Goal: Task Accomplishment & Management: Complete application form

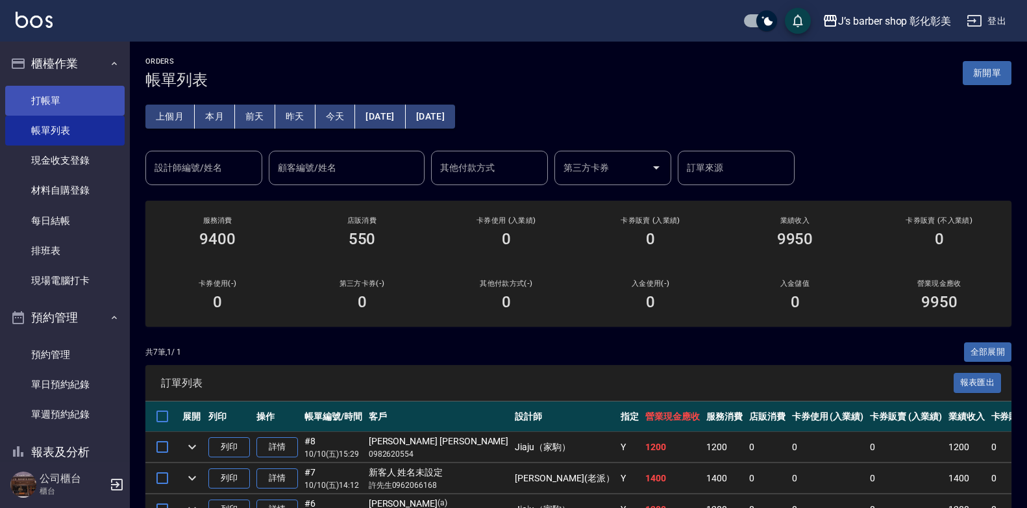
click at [57, 90] on link "打帳單" at bounding box center [65, 101] width 120 height 30
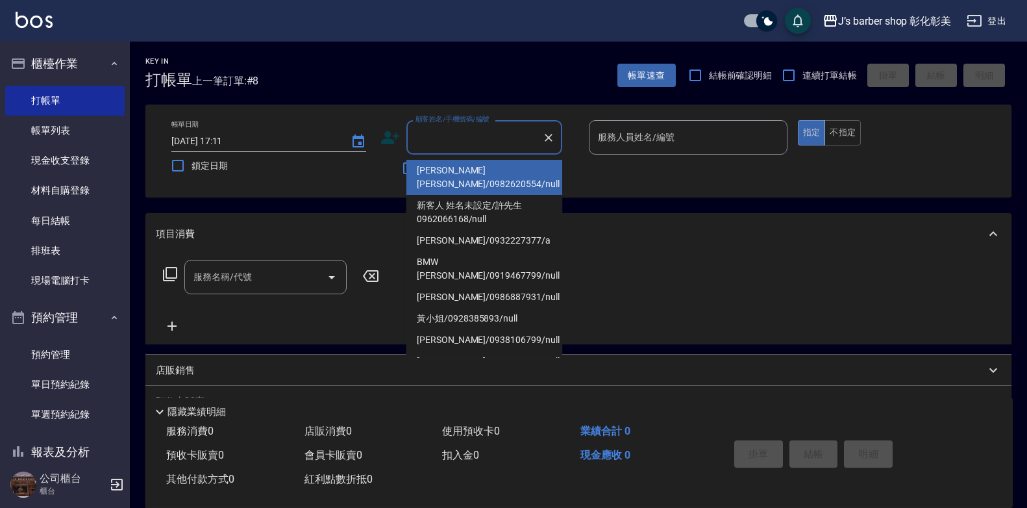
click at [490, 136] on input "顧客姓名/手機號碼/編號" at bounding box center [474, 137] width 125 height 23
click at [349, 179] on label "鎖定日期" at bounding box center [261, 165] width 195 height 27
click at [192, 179] on input "鎖定日期" at bounding box center [177, 165] width 27 height 27
checkbox input "true"
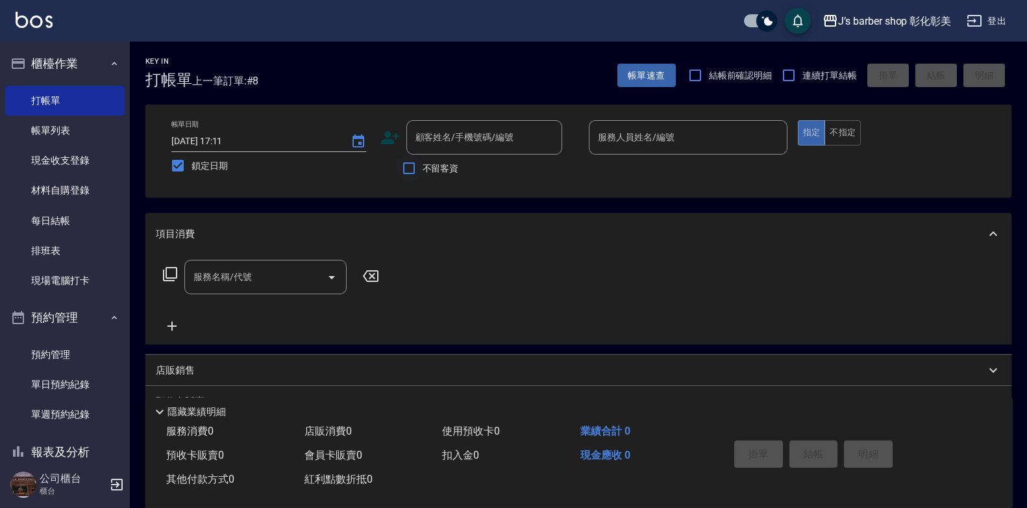
click at [406, 170] on input "不留客資" at bounding box center [409, 168] width 27 height 27
checkbox input "true"
click at [653, 142] on input "服務人員姓名/編號" at bounding box center [688, 137] width 187 height 23
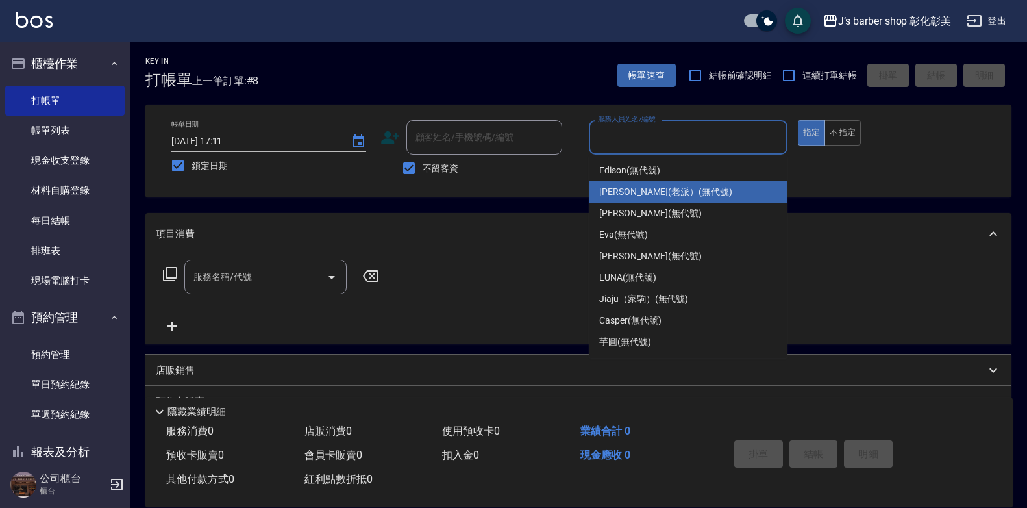
click at [676, 196] on span "[PERSON_NAME](老派） (無代號)" at bounding box center [665, 192] width 133 height 14
type input "[PERSON_NAME](老派）(無代號)"
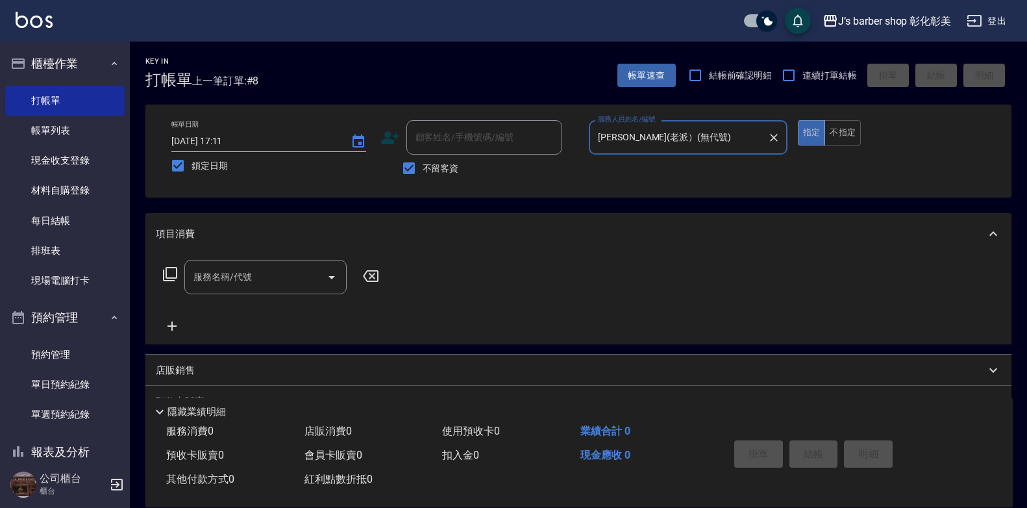
click at [286, 274] on input "服務名稱/代號" at bounding box center [255, 277] width 131 height 23
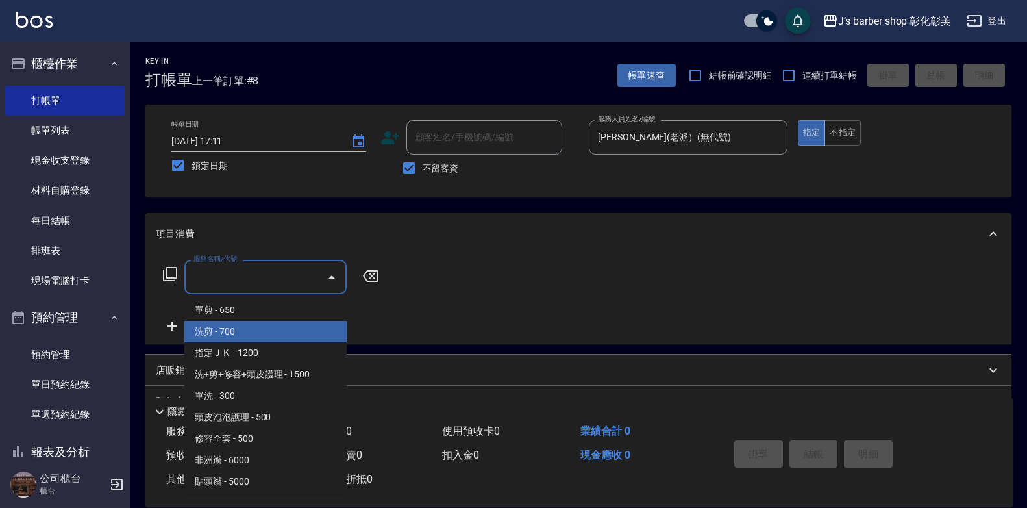
click at [225, 333] on span "洗剪 - 700" at bounding box center [265, 331] width 162 height 21
type input "洗剪(101)"
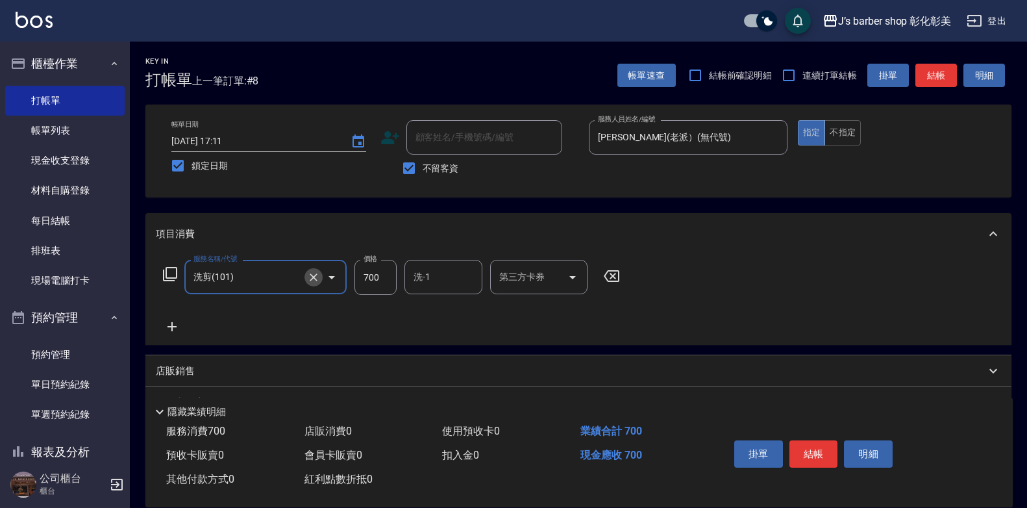
click at [317, 279] on icon "Clear" at bounding box center [313, 277] width 13 height 13
click at [266, 276] on input "服務名稱/代號" at bounding box center [247, 277] width 114 height 23
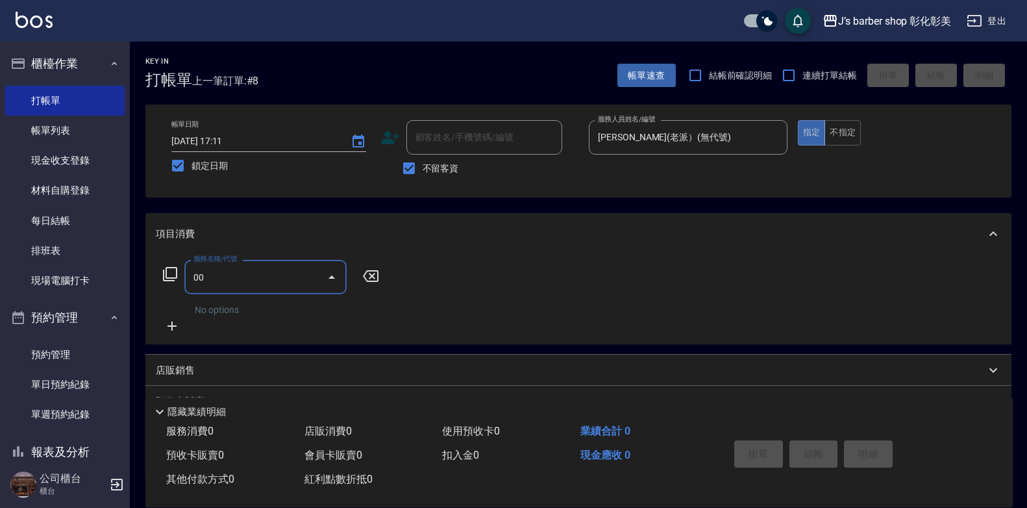
type input "0"
click at [267, 268] on input "400" at bounding box center [255, 277] width 131 height 23
click at [332, 277] on icon "Close" at bounding box center [332, 276] width 6 height 3
type input "400"
click at [373, 277] on icon at bounding box center [371, 276] width 16 height 12
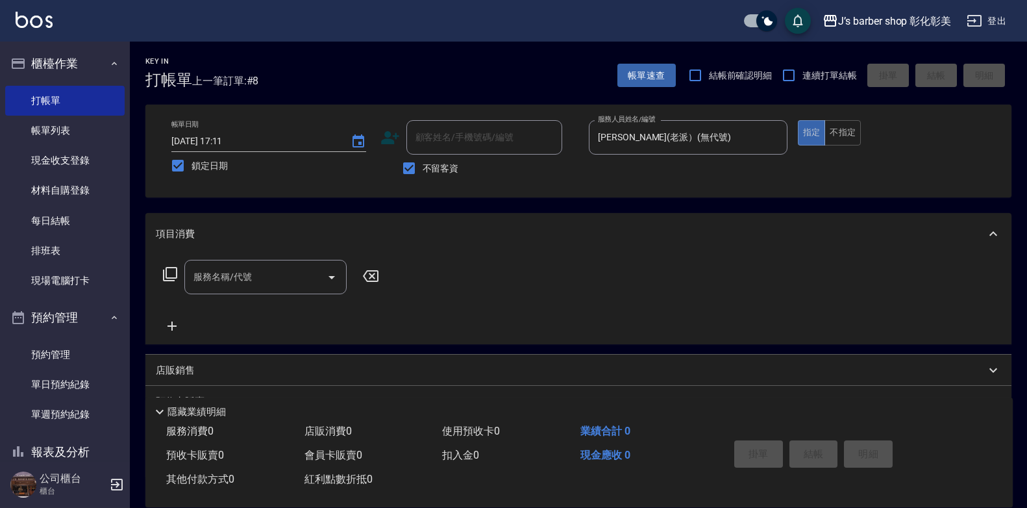
click at [373, 277] on icon at bounding box center [371, 276] width 16 height 12
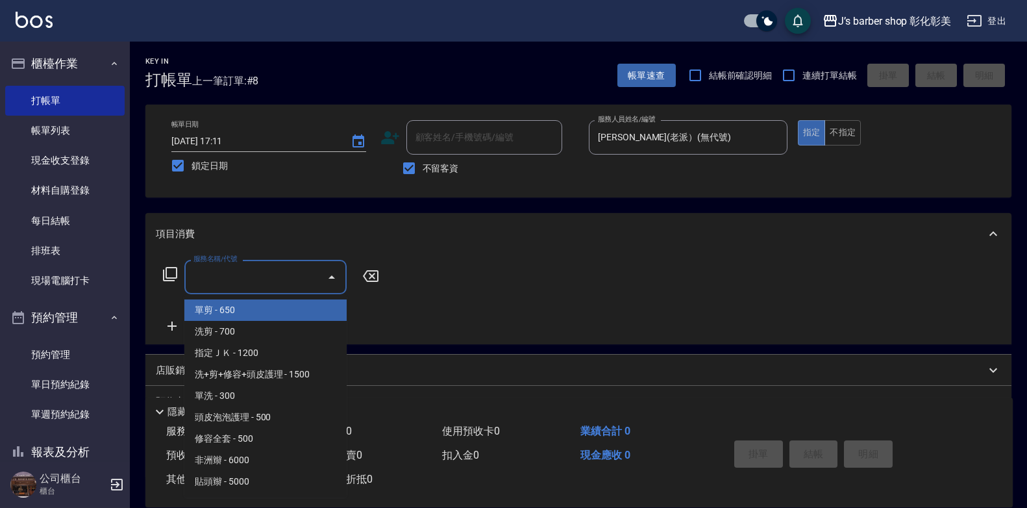
click at [291, 269] on input "服務名稱/代號" at bounding box center [255, 277] width 131 height 23
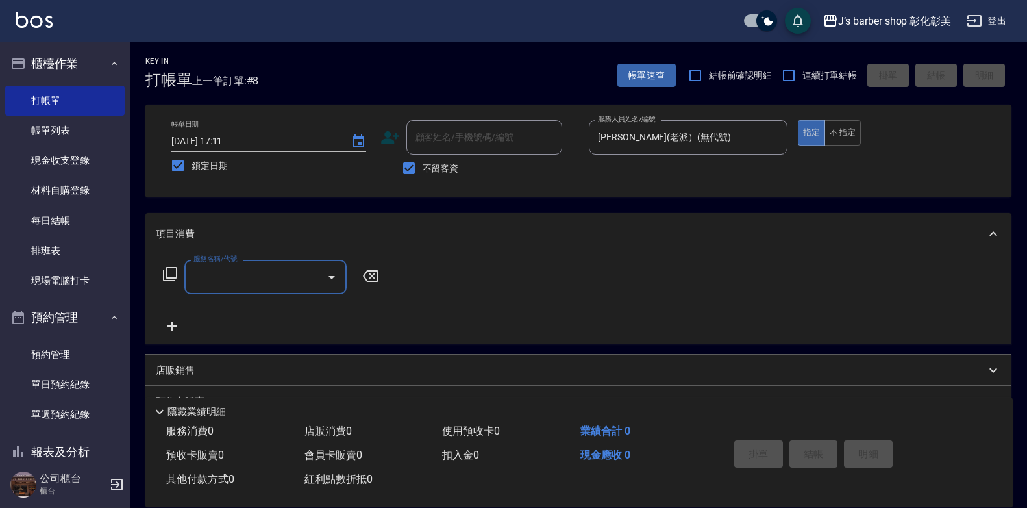
click at [281, 277] on input "服務名稱/代號" at bounding box center [255, 277] width 131 height 23
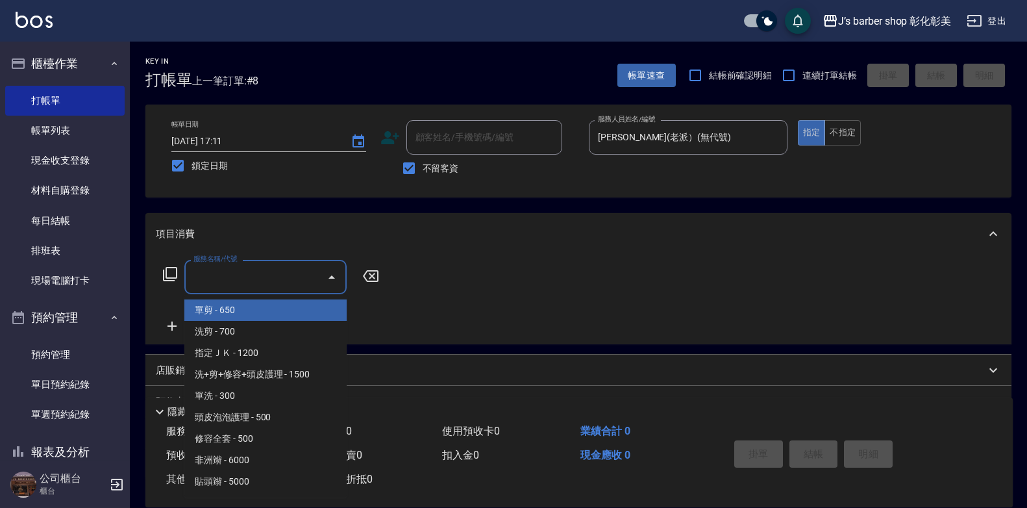
click at [237, 300] on span "單剪 - 650" at bounding box center [265, 309] width 162 height 21
type input "單剪(100)"
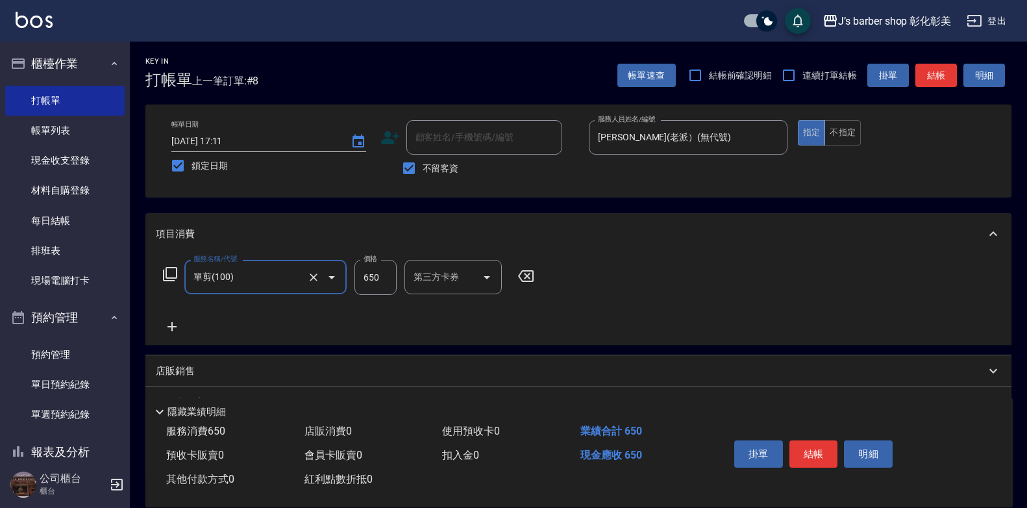
click at [264, 276] on input "單剪(100)" at bounding box center [247, 277] width 114 height 23
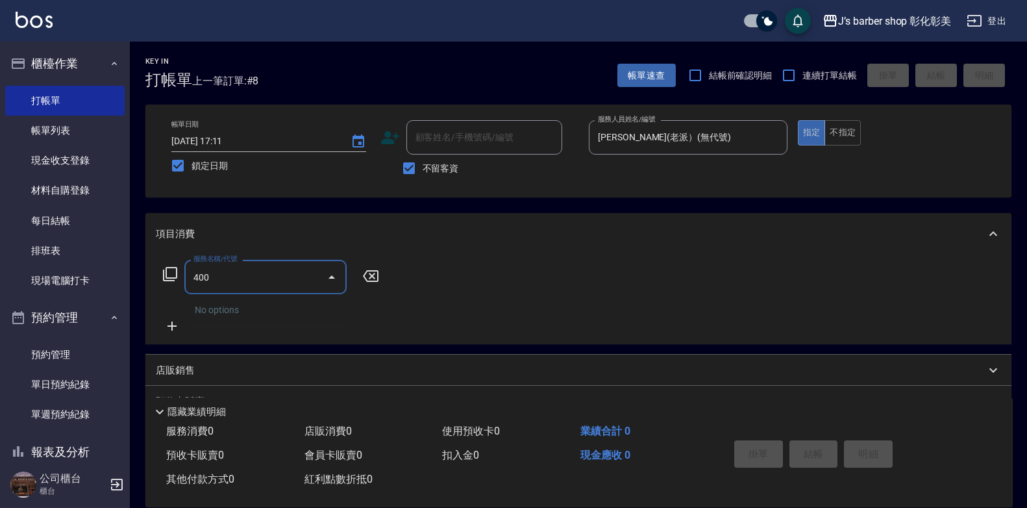
click at [331, 275] on icon "Close" at bounding box center [332, 278] width 16 height 16
click at [273, 279] on input "400" at bounding box center [255, 277] width 131 height 23
click at [213, 284] on input "400" at bounding box center [255, 277] width 131 height 23
click at [246, 312] on div "No options" at bounding box center [265, 310] width 162 height 32
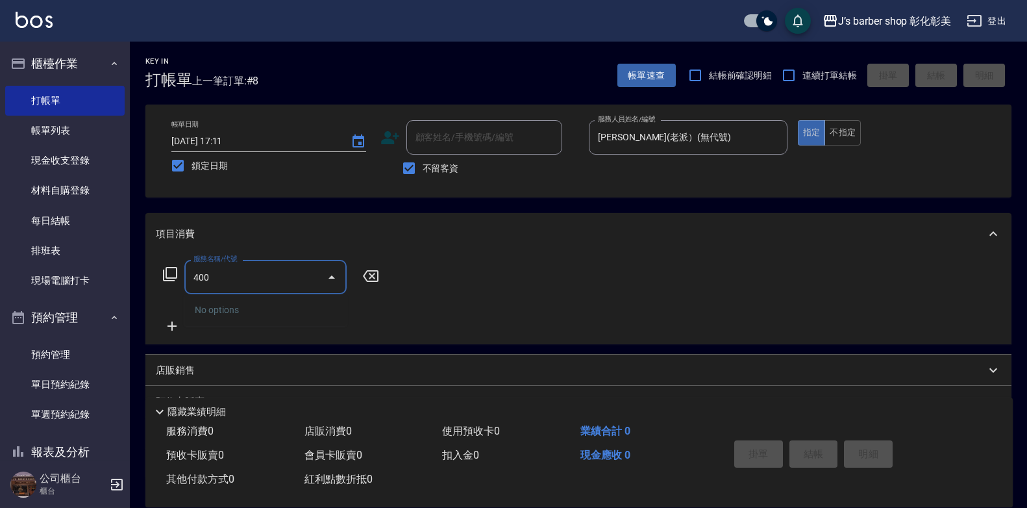
click at [199, 307] on div "No options" at bounding box center [265, 310] width 162 height 32
type input "400"
click at [371, 278] on icon at bounding box center [371, 276] width 16 height 12
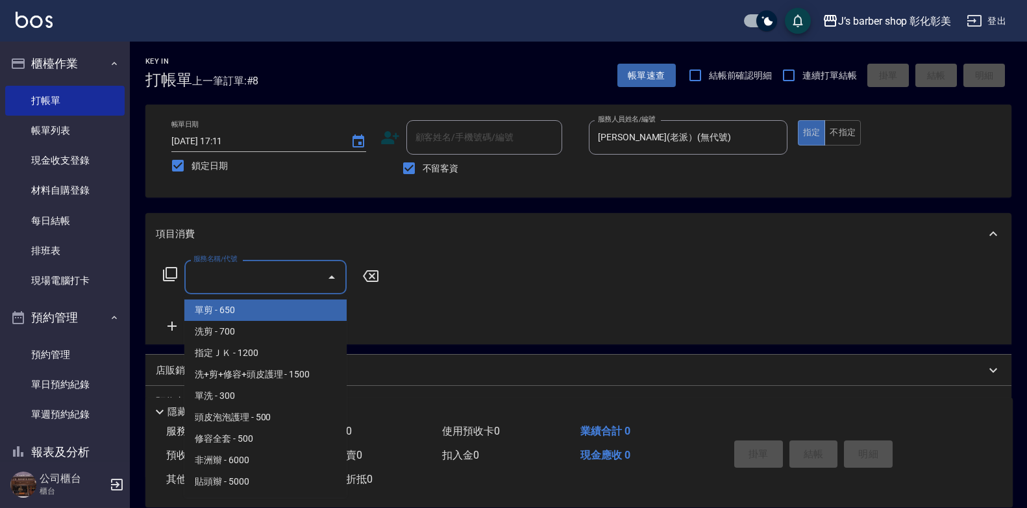
click at [235, 272] on input "服務名稱/代號" at bounding box center [255, 277] width 131 height 23
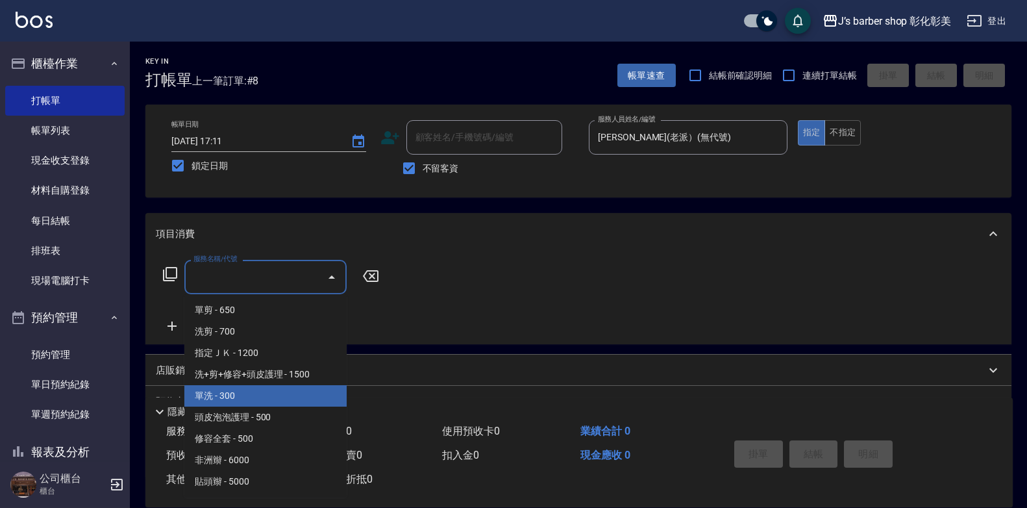
click at [251, 396] on span "單洗 - 300" at bounding box center [265, 395] width 162 height 21
type input "單洗(104)"
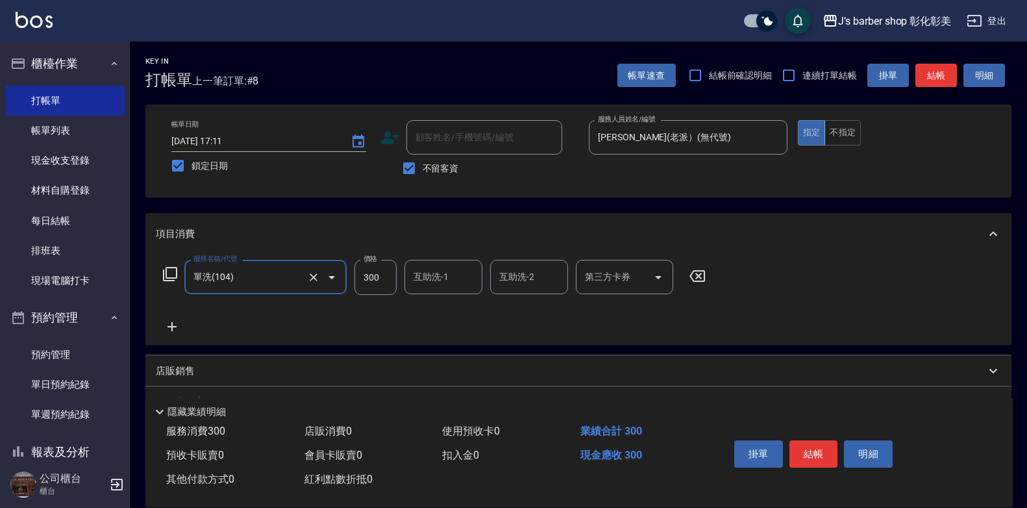
click at [384, 271] on input "300" at bounding box center [376, 277] width 42 height 35
type input "400"
click at [450, 273] on input "互助洗-1" at bounding box center [443, 277] width 66 height 23
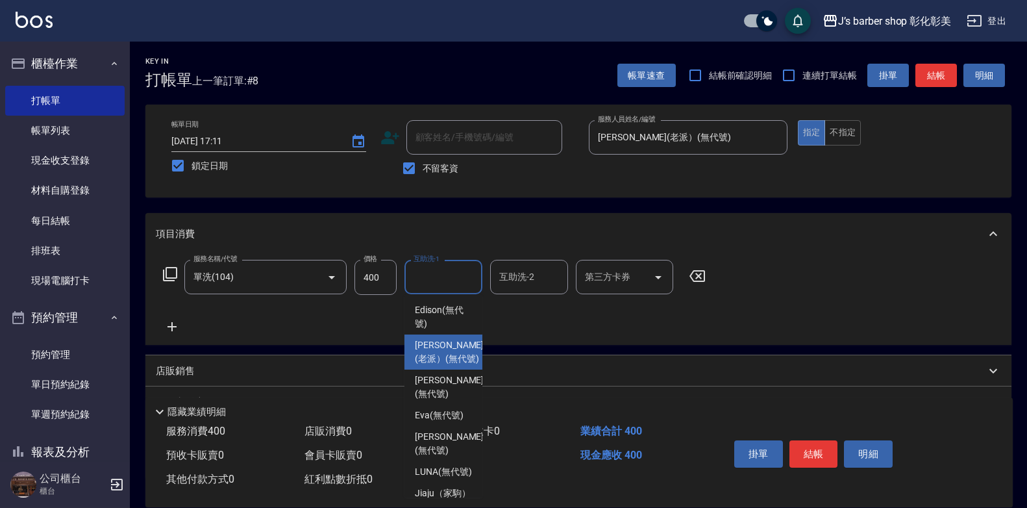
click at [440, 366] on span "[PERSON_NAME](老派） (無代號)" at bounding box center [449, 351] width 69 height 27
click at [440, 367] on div "店販銷售" at bounding box center [571, 371] width 830 height 14
type input "[PERSON_NAME](老派）(無代號)"
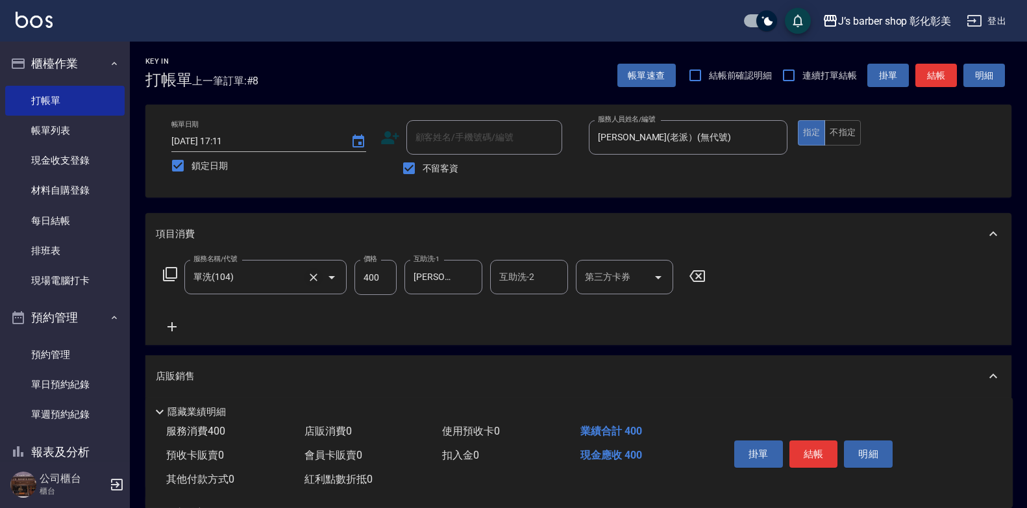
click at [318, 277] on icon "Clear" at bounding box center [313, 277] width 13 height 13
click at [273, 278] on input "服務名稱/代號" at bounding box center [247, 277] width 114 height 23
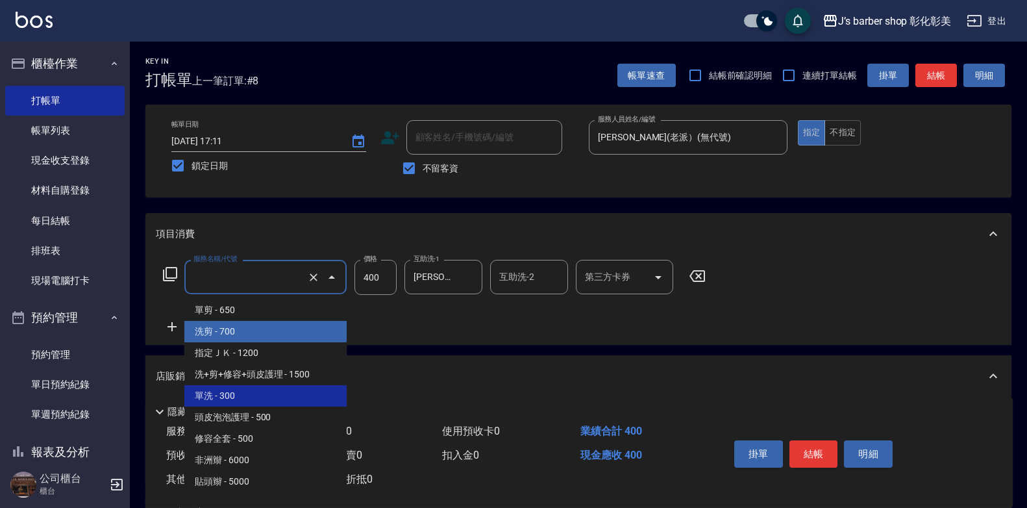
click at [220, 327] on span "洗剪 - 700" at bounding box center [265, 331] width 162 height 21
type input "洗剪(101)"
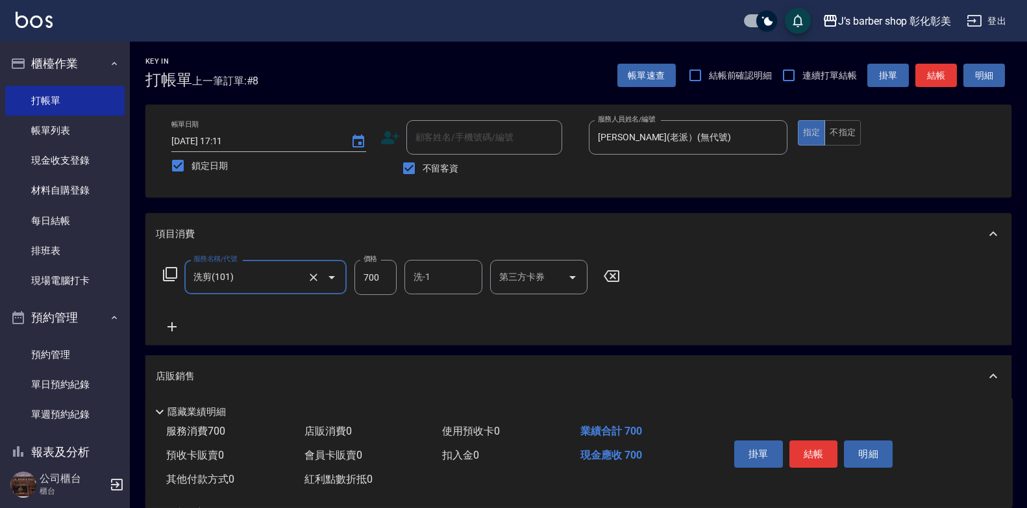
click at [383, 282] on input "700" at bounding box center [376, 277] width 42 height 35
type input "400"
click at [451, 280] on input "洗-1" at bounding box center [443, 277] width 66 height 23
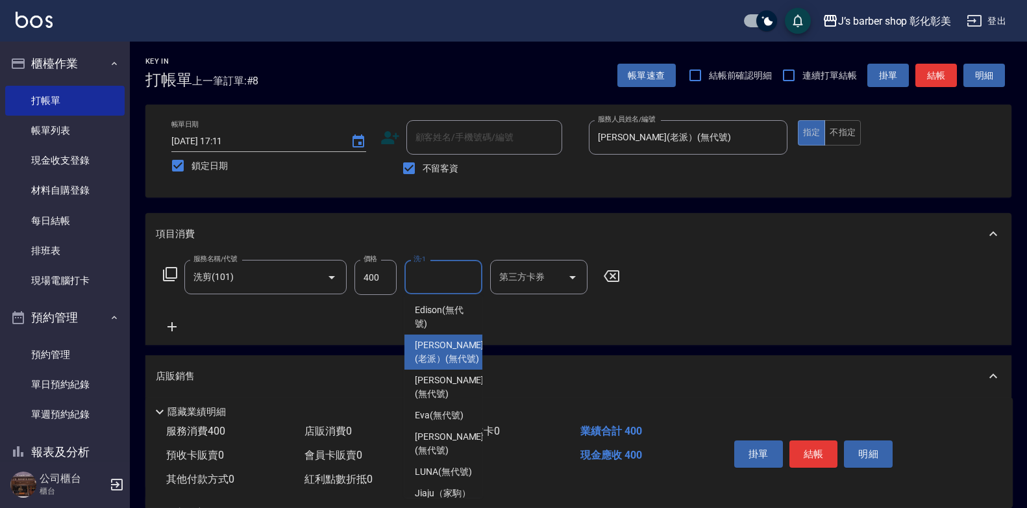
click at [468, 363] on div "[PERSON_NAME](老派） (無代號)" at bounding box center [444, 351] width 78 height 35
type input "[PERSON_NAME](老派）(無代號)"
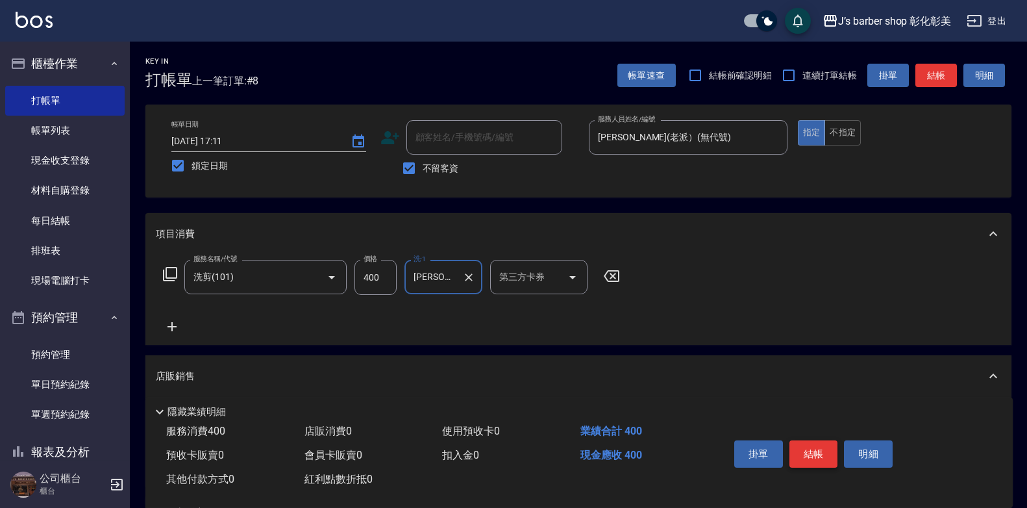
click at [812, 444] on button "結帳" at bounding box center [814, 453] width 49 height 27
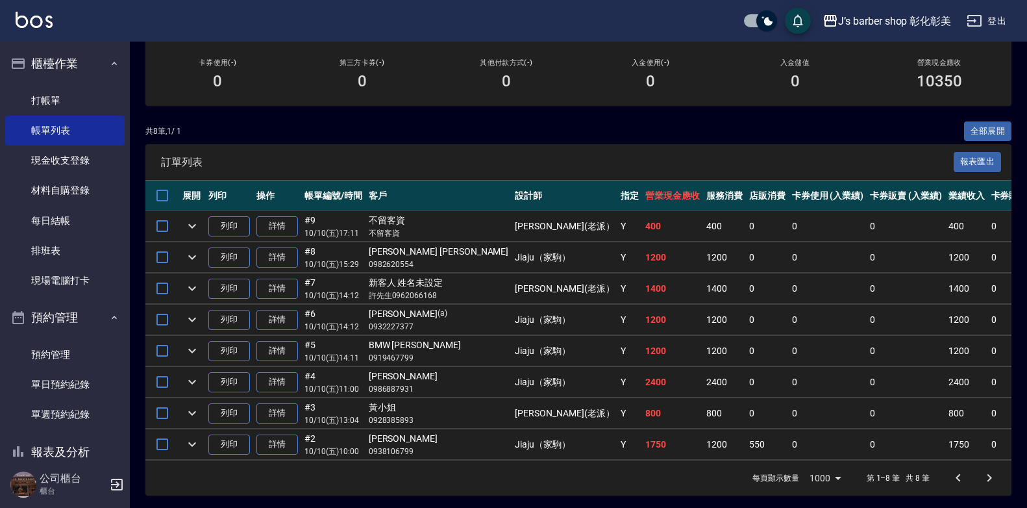
scroll to position [234, 0]
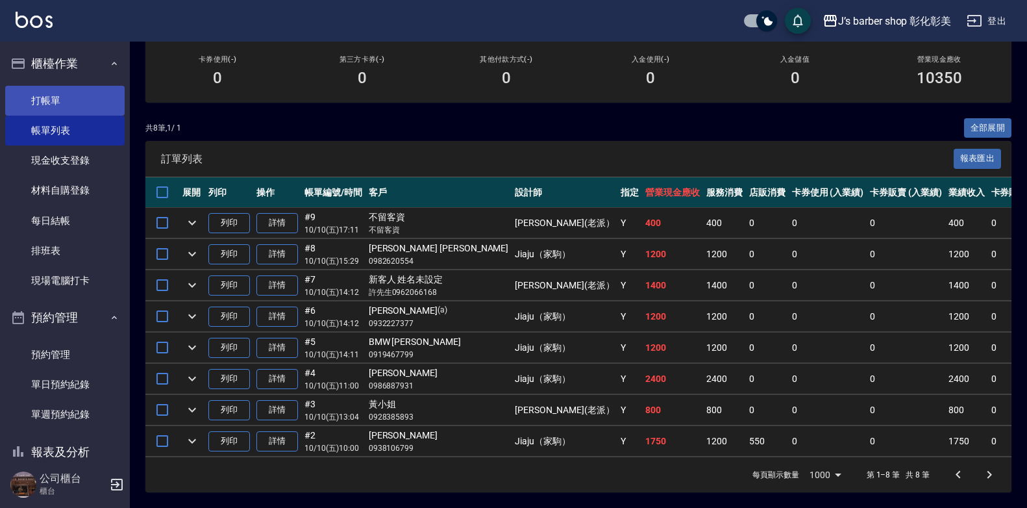
click at [86, 106] on link "打帳單" at bounding box center [65, 101] width 120 height 30
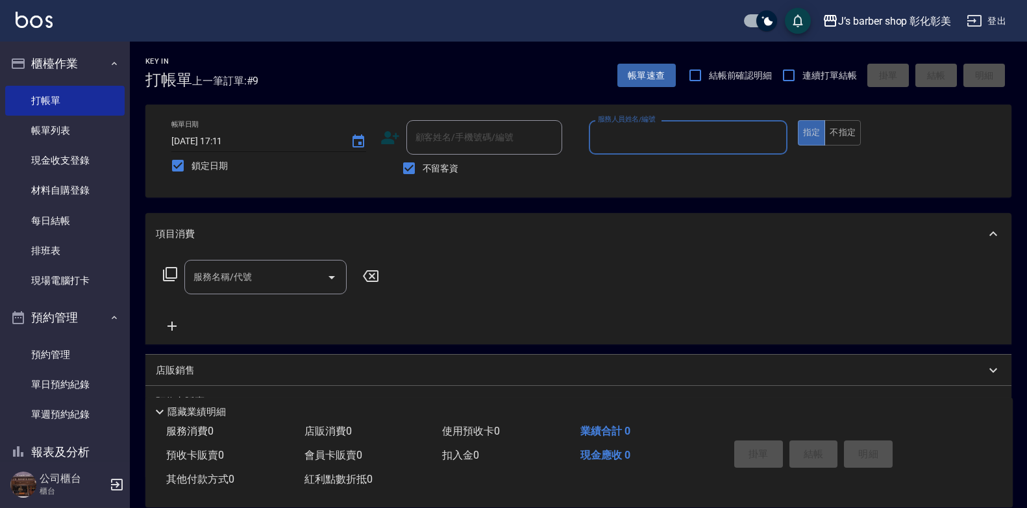
click at [225, 140] on input "[DATE] 17:11" at bounding box center [254, 141] width 166 height 21
type input "[DATE] 01:11"
type input "3"
click at [225, 140] on input "[DATE] 01:11" at bounding box center [254, 141] width 166 height 21
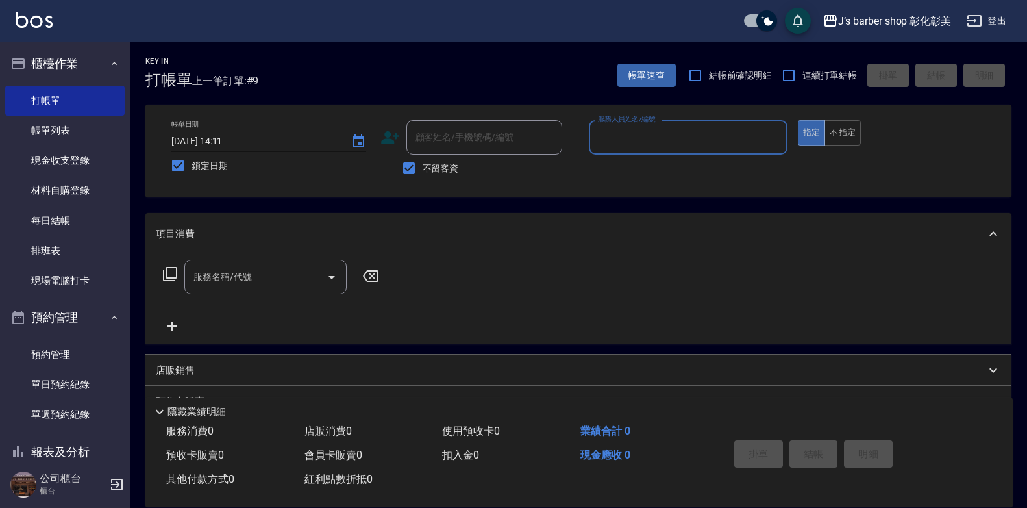
click at [234, 140] on input "[DATE] 14:11" at bounding box center [254, 141] width 166 height 21
type input "[DATE] 14:00"
click at [648, 134] on input "服務人員姓名/編號" at bounding box center [688, 137] width 187 height 23
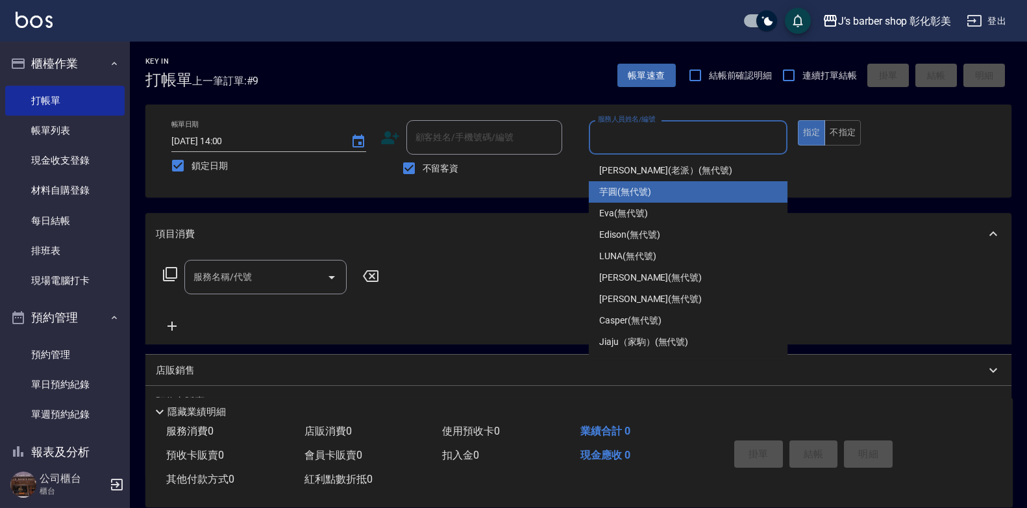
click at [641, 188] on span "芋圓 (無代號)" at bounding box center [625, 192] width 52 height 14
type input "芋圓(無代號)"
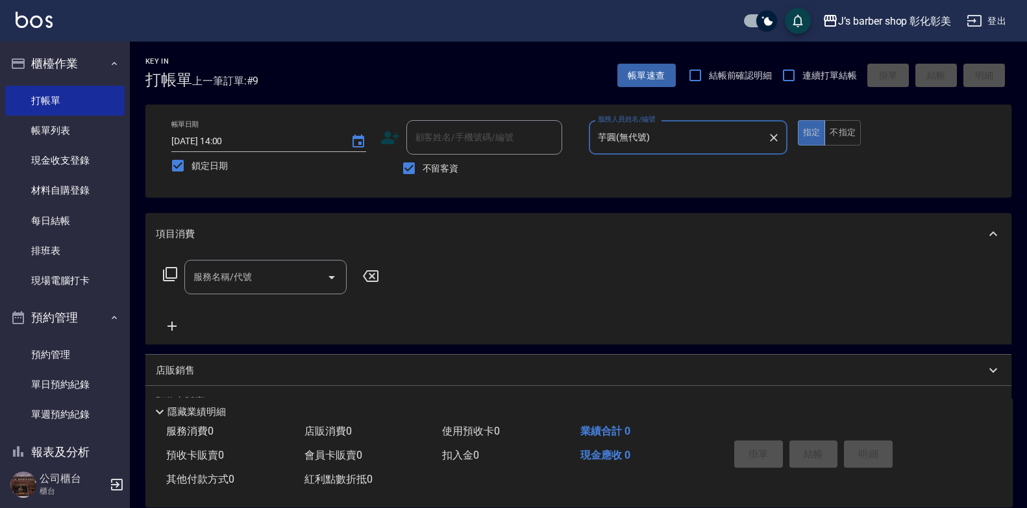
click at [205, 275] on div "服務名稱/代號 服務名稱/代號" at bounding box center [265, 277] width 162 height 34
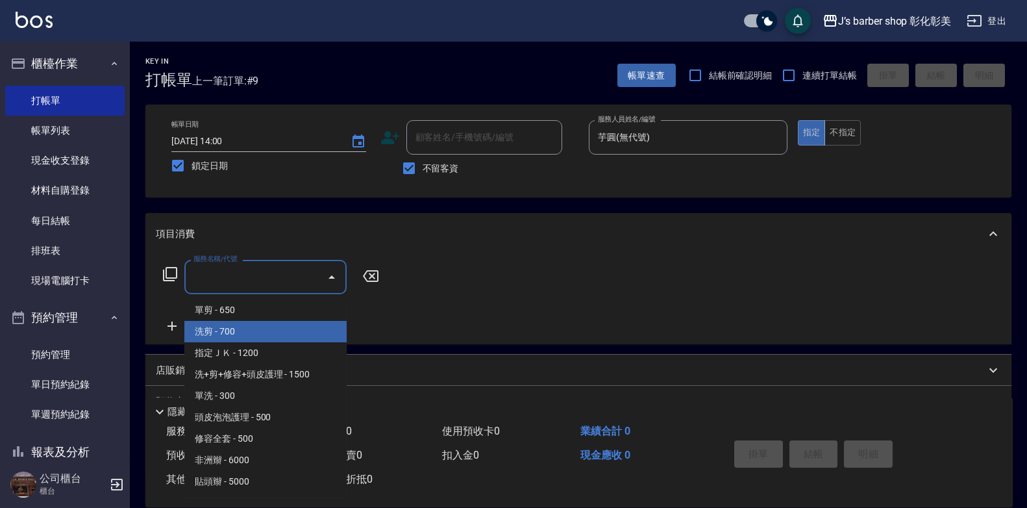
click at [227, 335] on span "洗剪 - 700" at bounding box center [265, 331] width 162 height 21
type input "洗剪(101)"
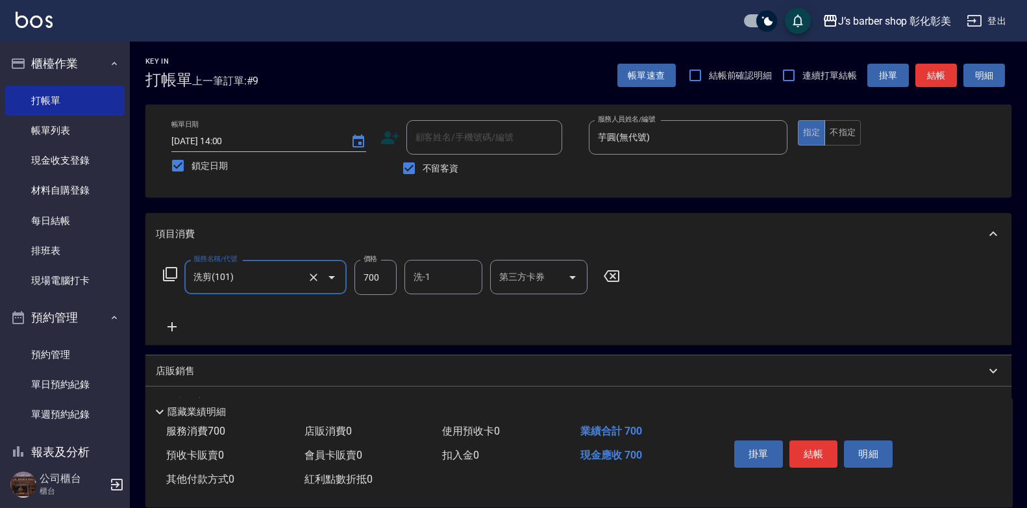
click at [176, 329] on icon at bounding box center [172, 327] width 32 height 16
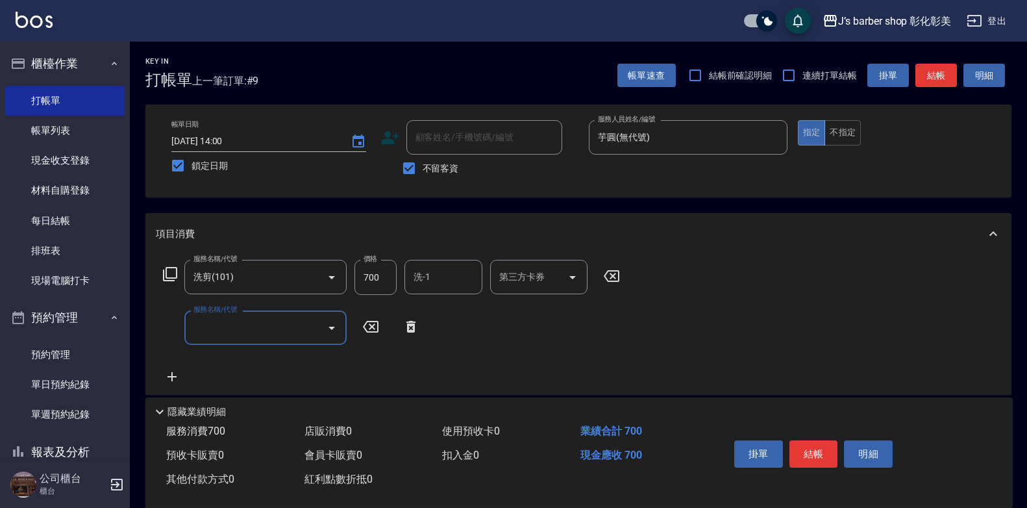
click at [227, 325] on input "服務名稱/代號" at bounding box center [255, 327] width 131 height 23
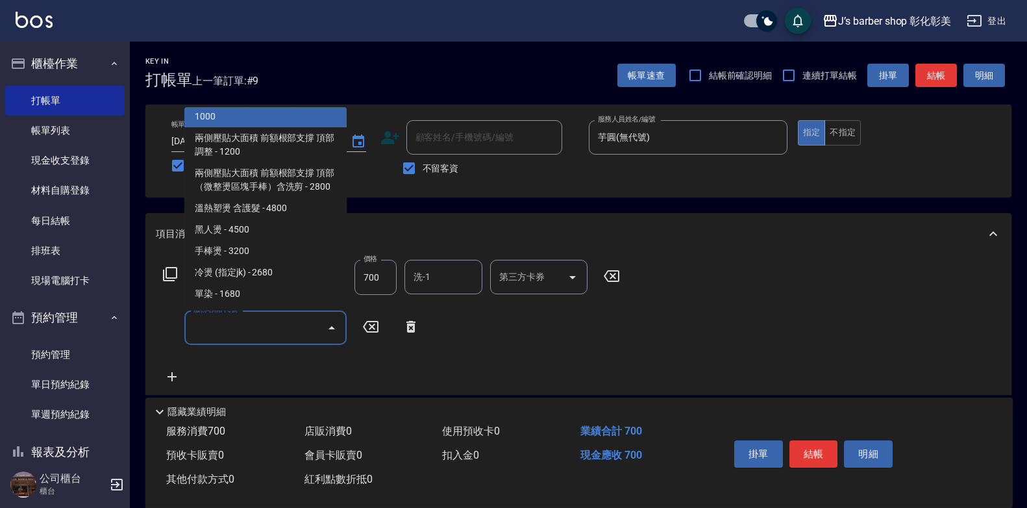
scroll to position [368, 0]
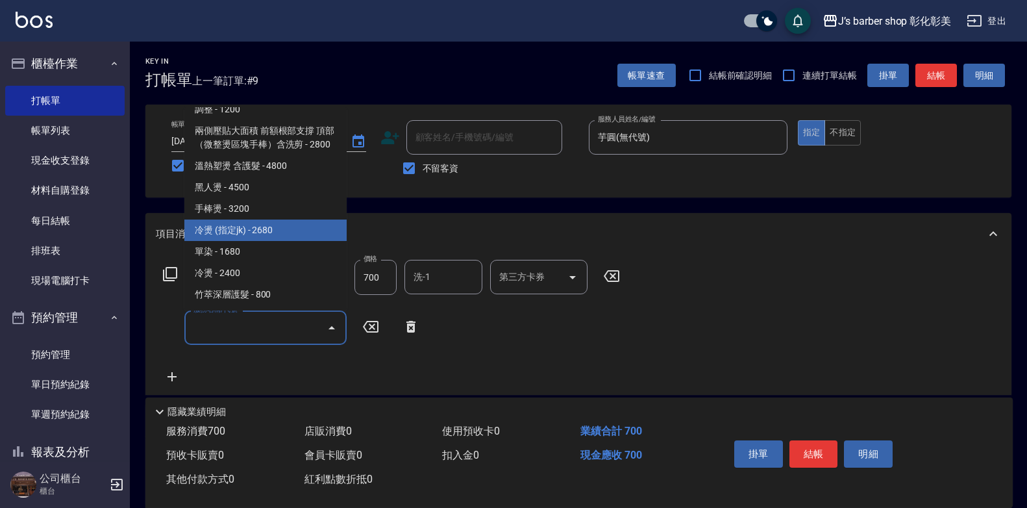
click at [234, 225] on span "冷燙 (指定jk) - 2680" at bounding box center [265, 230] width 162 height 21
type input "冷燙 (指定jk)(ＬＰjk)"
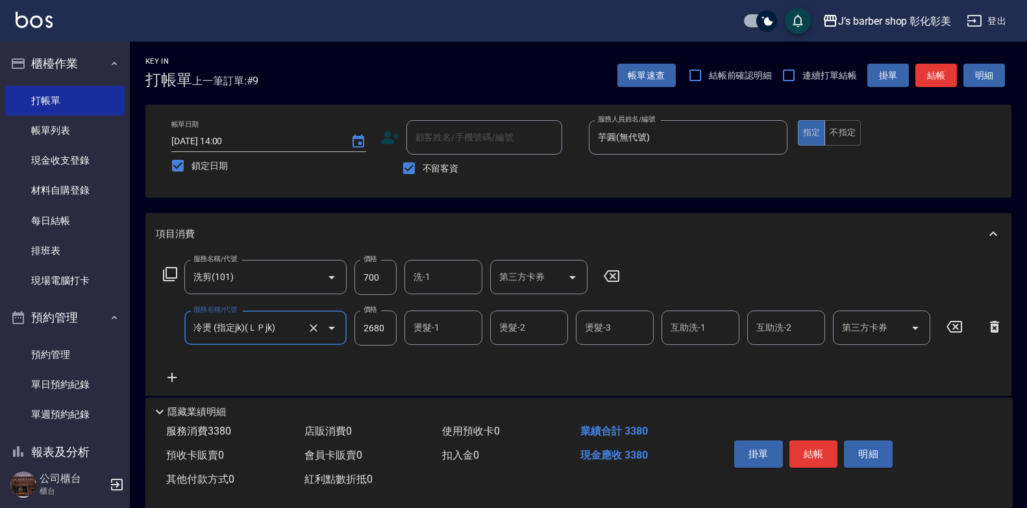
click at [309, 327] on icon "Clear" at bounding box center [313, 327] width 13 height 13
click at [324, 329] on icon "Open" at bounding box center [332, 328] width 16 height 16
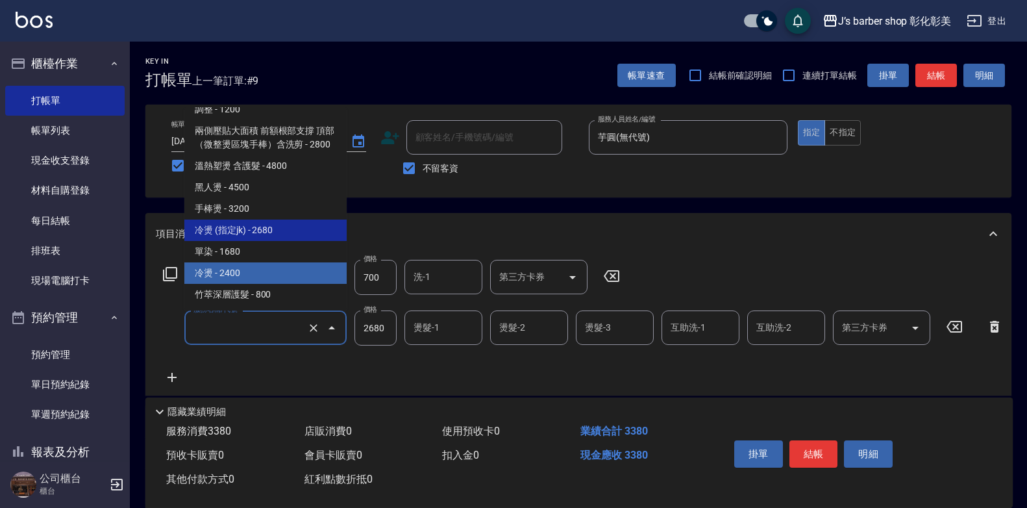
click at [247, 273] on span "冷燙 - 2400" at bounding box center [265, 272] width 162 height 21
type input "冷燙(LP)"
type input "2400"
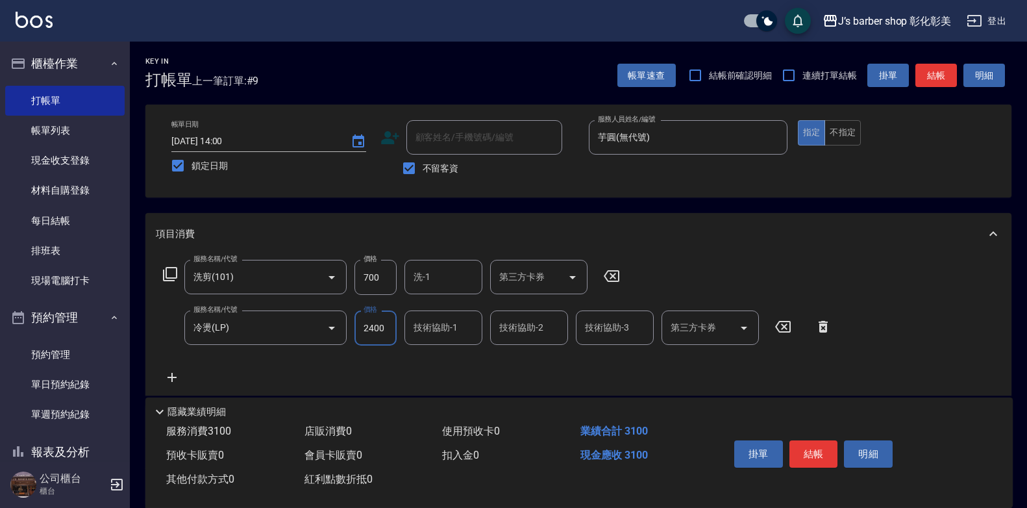
click at [368, 281] on input "700" at bounding box center [376, 277] width 42 height 35
click at [375, 267] on input "700" at bounding box center [376, 277] width 42 height 35
type input "500"
click at [354, 347] on div "服務名稱/代號 洗剪(101) 服務名稱/代號 價格 500 價格 洗-1 洗-1 第三方卡券 第三方卡券 服務名稱/代號 冷燙(LP) 服務名稱/代號 價格…" at bounding box center [498, 322] width 684 height 125
click at [361, 331] on input "2400" at bounding box center [376, 327] width 42 height 35
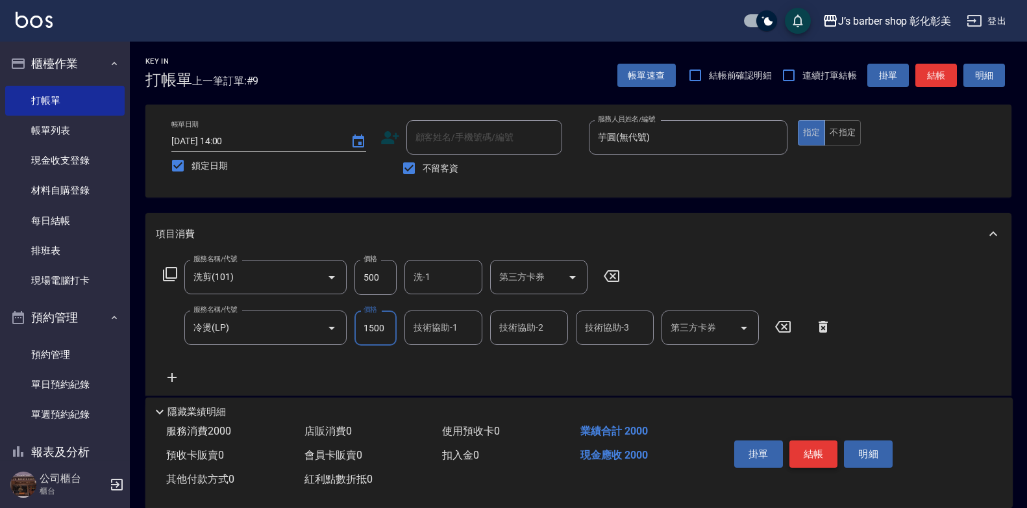
type input "1500"
click at [805, 443] on button "結帳" at bounding box center [814, 453] width 49 height 27
click at [805, 443] on div "掛單 結帳 明細" at bounding box center [814, 455] width 170 height 41
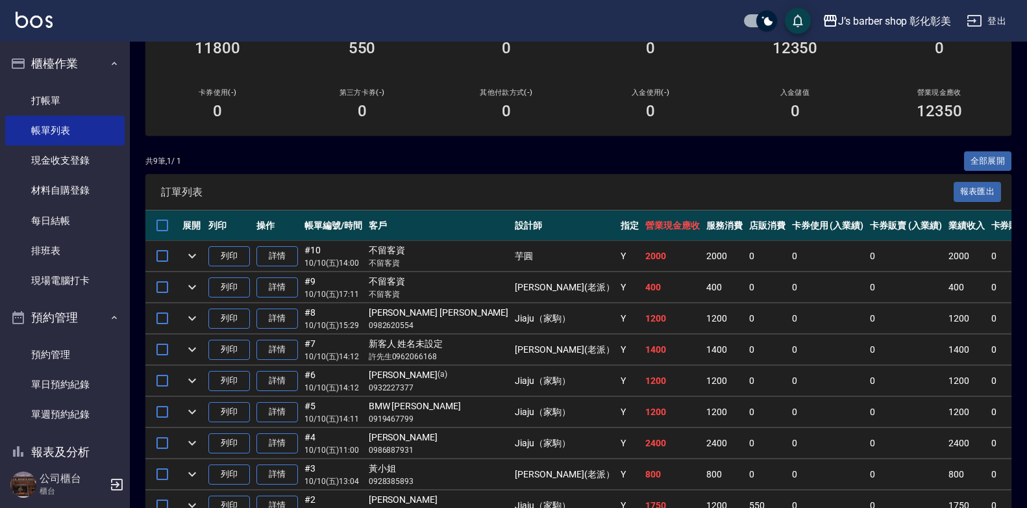
scroll to position [265, 0]
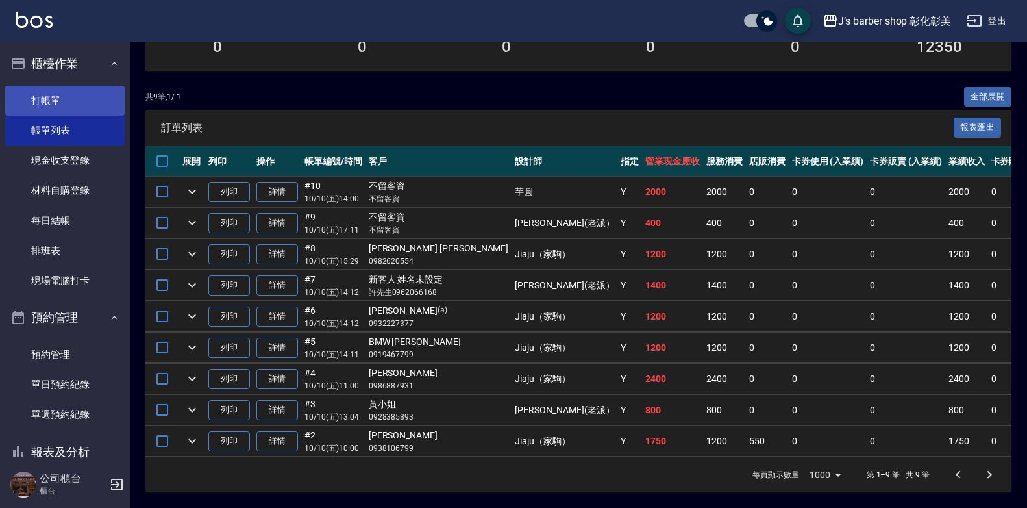
click at [60, 106] on link "打帳單" at bounding box center [65, 101] width 120 height 30
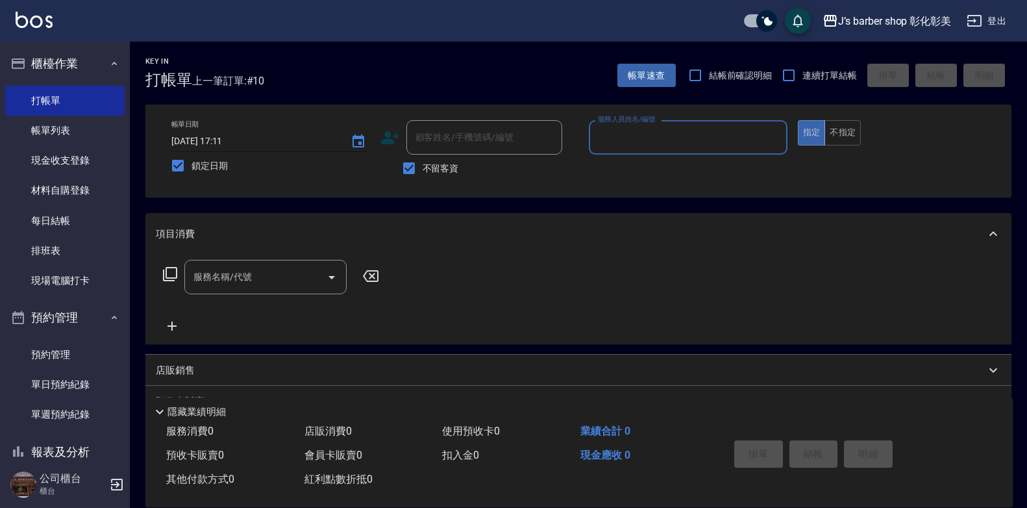
click at [227, 141] on input "[DATE] 17:11" at bounding box center [254, 141] width 166 height 21
click at [226, 140] on input "[DATE] 01:11" at bounding box center [254, 141] width 166 height 21
click at [237, 142] on input "[DATE] 14:11" at bounding box center [254, 141] width 166 height 21
click at [231, 142] on input "[DATE] 14:11" at bounding box center [254, 141] width 166 height 21
click at [229, 141] on input "[DATE] 01:11" at bounding box center [254, 141] width 166 height 21
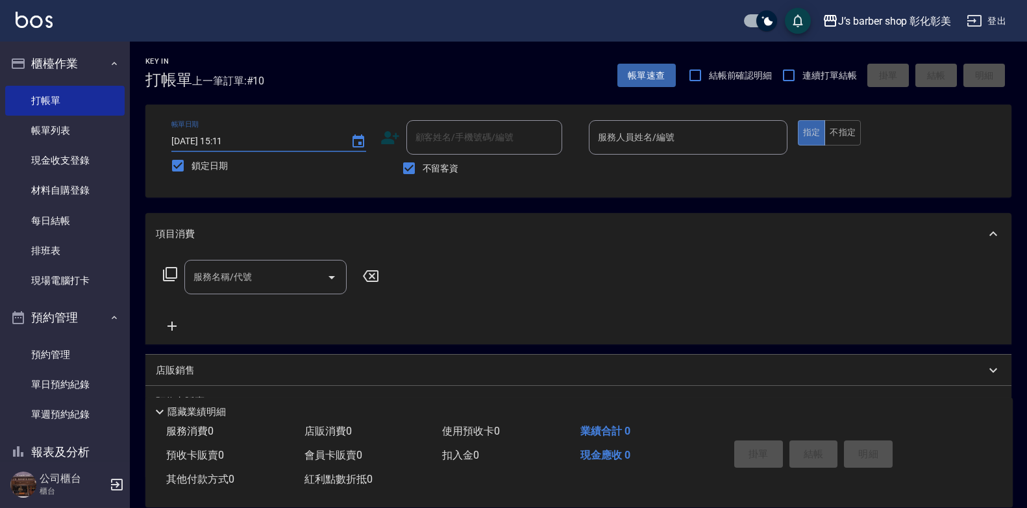
click at [242, 140] on input "[DATE] 15:11" at bounding box center [254, 141] width 166 height 21
type input "[DATE] 15:00"
click at [414, 167] on input "不留客資" at bounding box center [409, 168] width 27 height 27
checkbox input "false"
click at [429, 142] on input "顧客姓名/手機號碼/編號" at bounding box center [474, 137] width 125 height 23
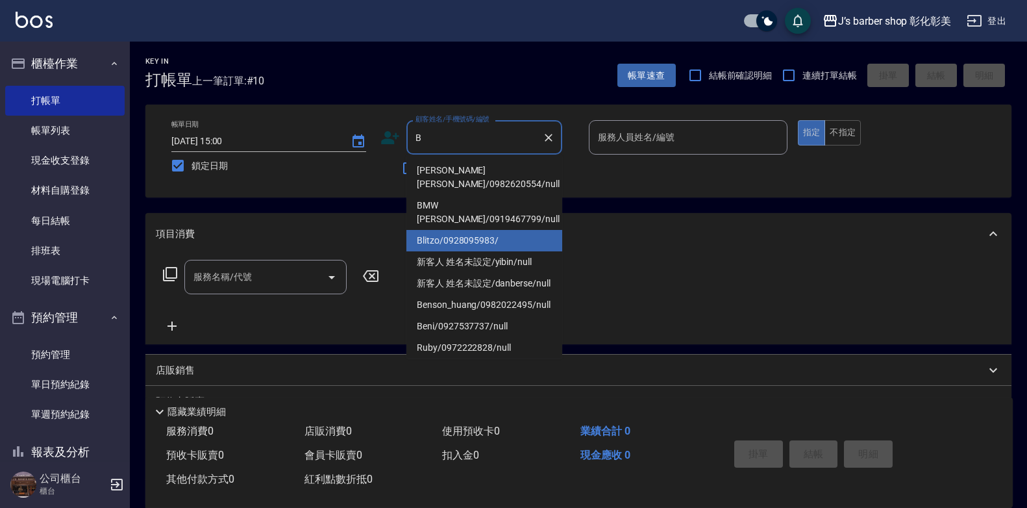
click at [491, 230] on li "Blitzo/0928095983/" at bounding box center [485, 240] width 156 height 21
type input "Blitzo/0928095983/"
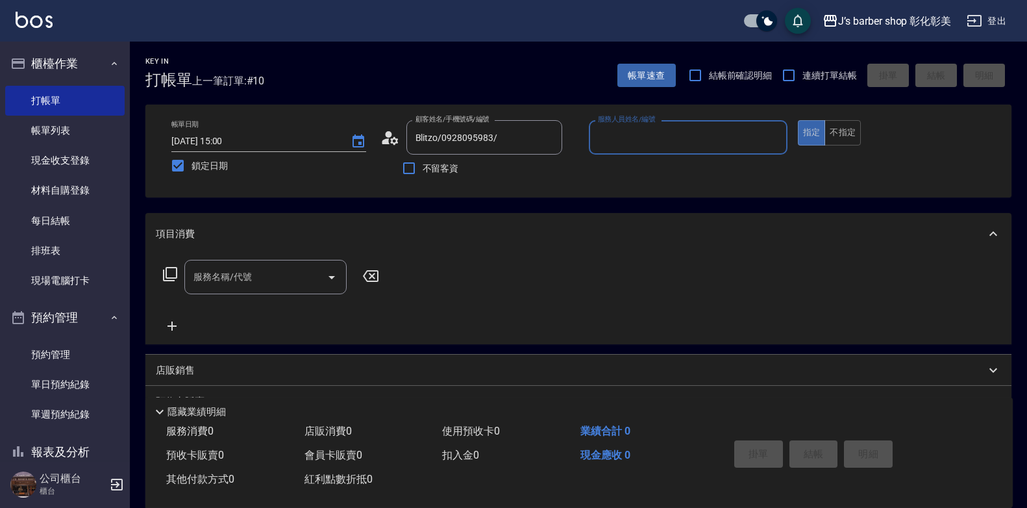
click at [645, 151] on div "服務人員姓名/編號" at bounding box center [688, 137] width 199 height 34
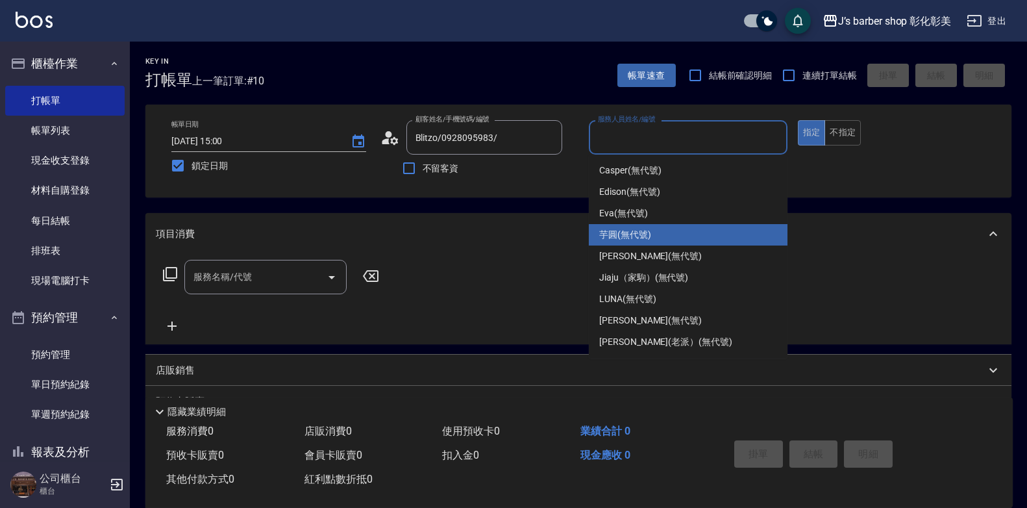
click at [626, 231] on span "芋圓 (無代號)" at bounding box center [625, 235] width 52 height 14
type input "芋圓(無代號)"
click at [626, 231] on div "項目消費" at bounding box center [571, 234] width 830 height 14
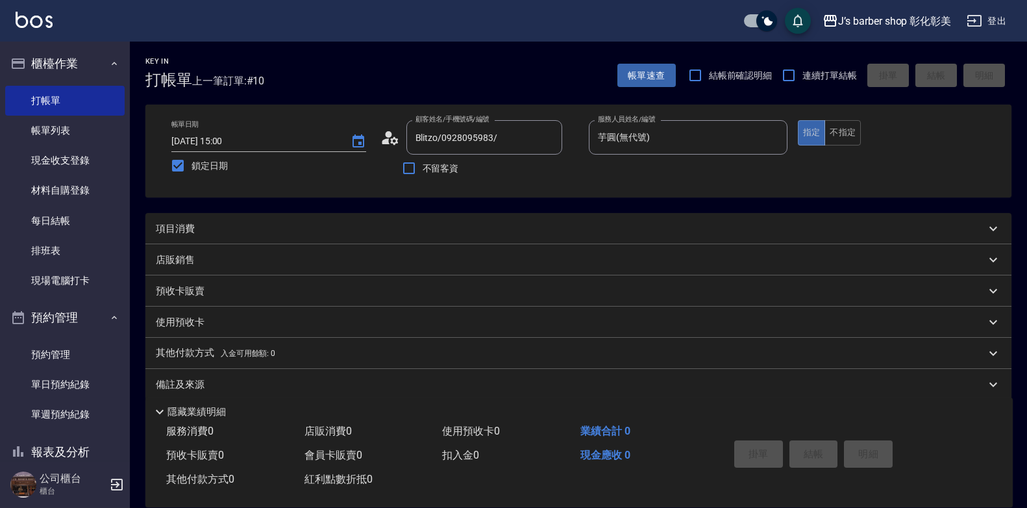
click at [253, 236] on div "項目消費" at bounding box center [578, 228] width 866 height 31
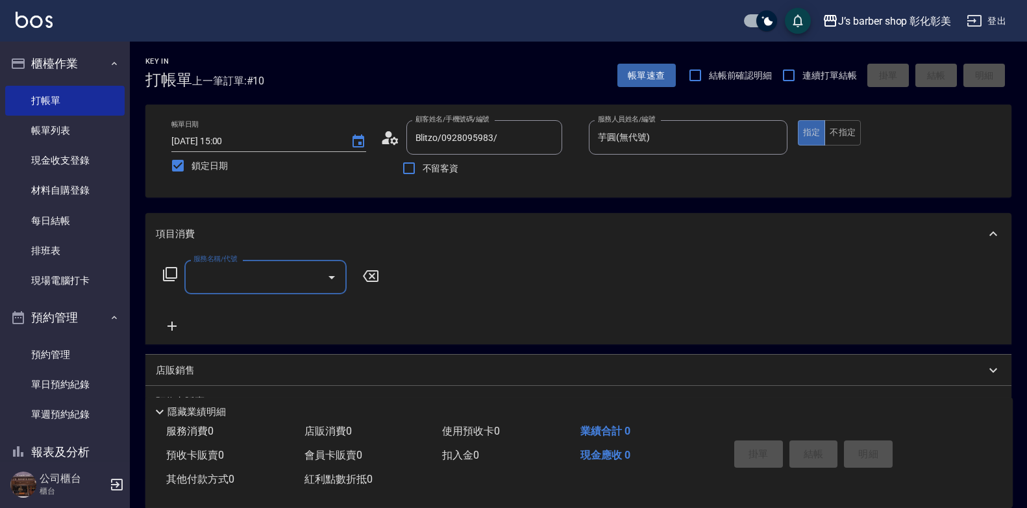
click at [248, 266] on input "服務名稱/代號" at bounding box center [255, 277] width 131 height 23
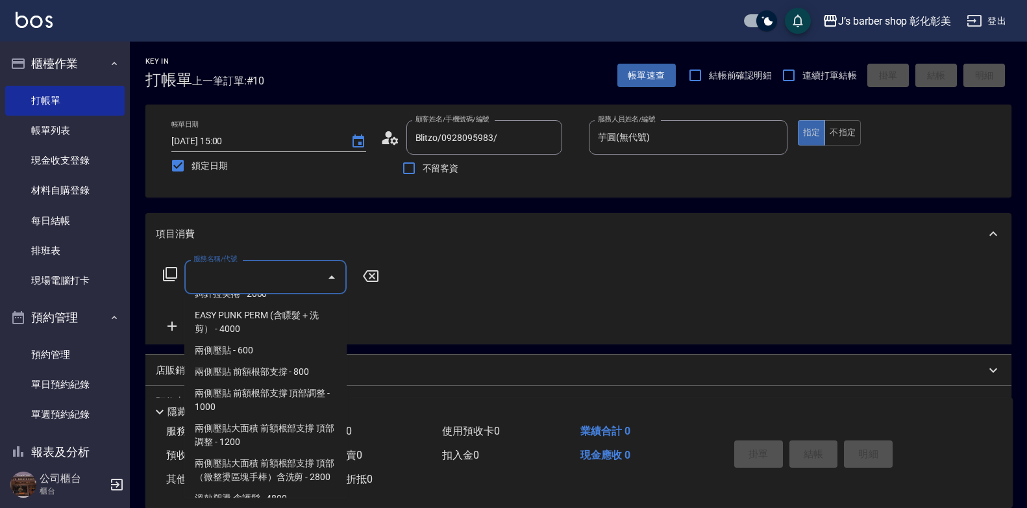
scroll to position [325, 0]
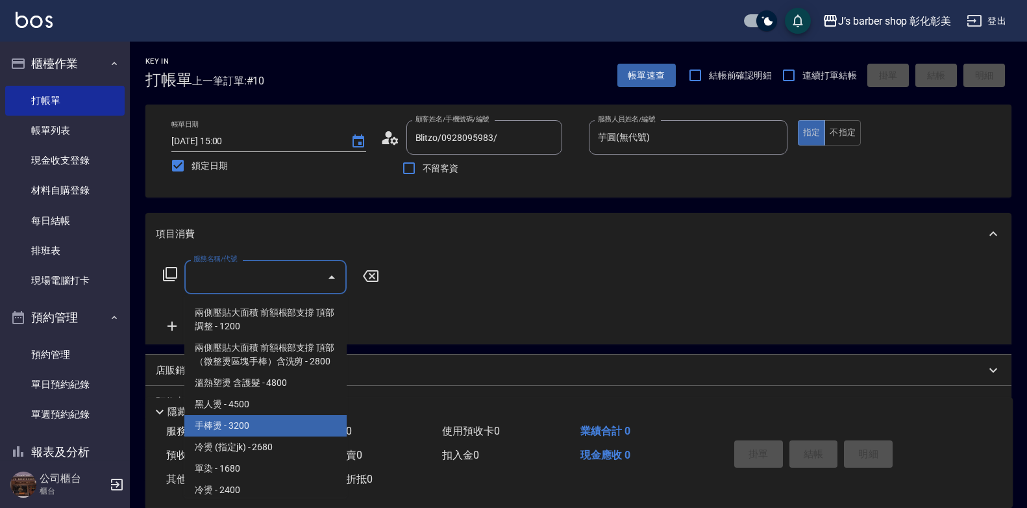
click at [245, 436] on span "手棒燙 - 3200" at bounding box center [265, 425] width 162 height 21
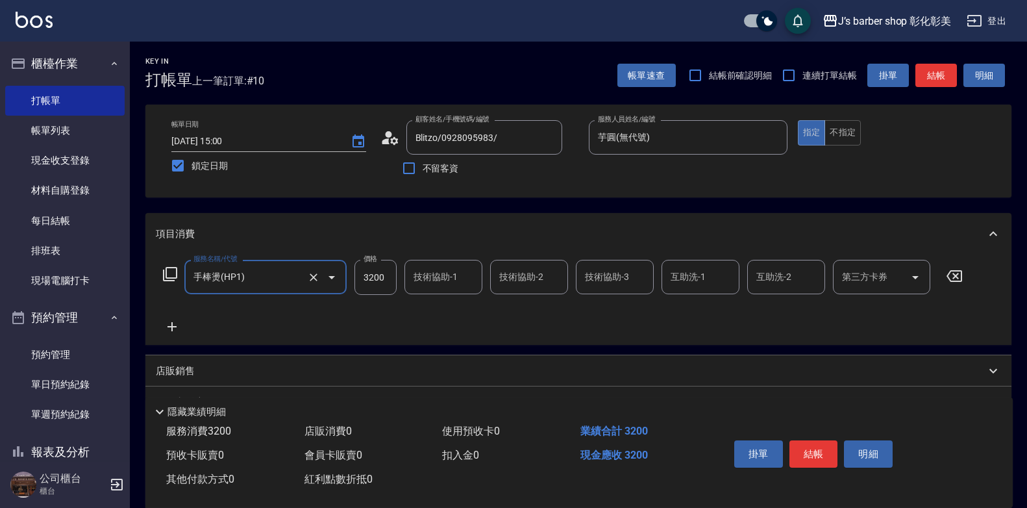
click at [297, 285] on input "手棒燙(HP1)" at bounding box center [247, 277] width 114 height 23
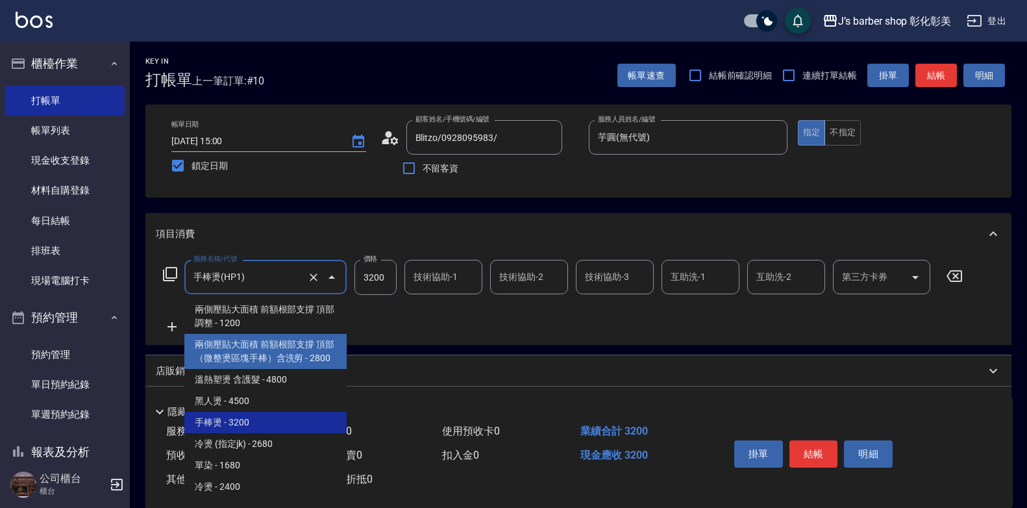
scroll to position [368, 0]
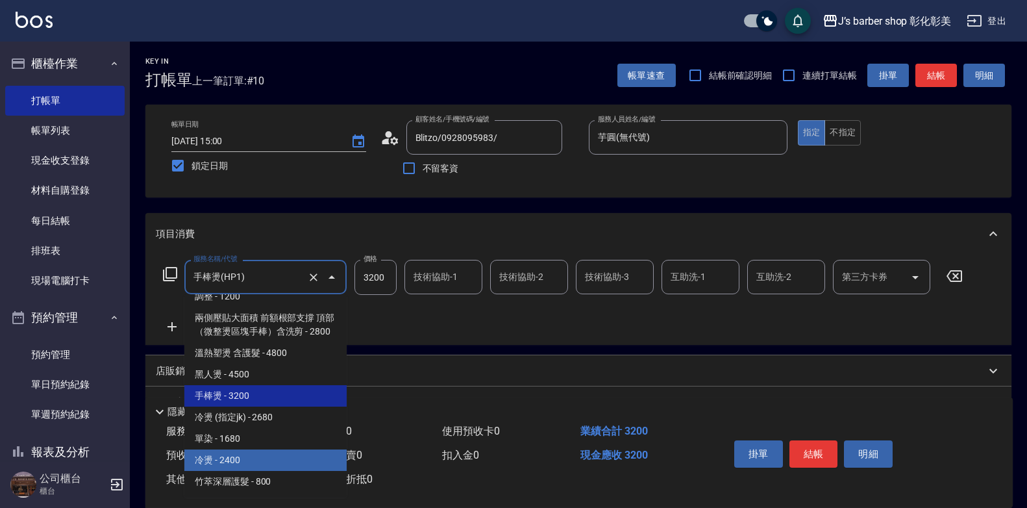
click at [250, 451] on span "冷燙 - 2400" at bounding box center [265, 459] width 162 height 21
click at [250, 451] on div "預收卡販賣 0" at bounding box center [230, 456] width 138 height 24
type input "冷燙(LP)"
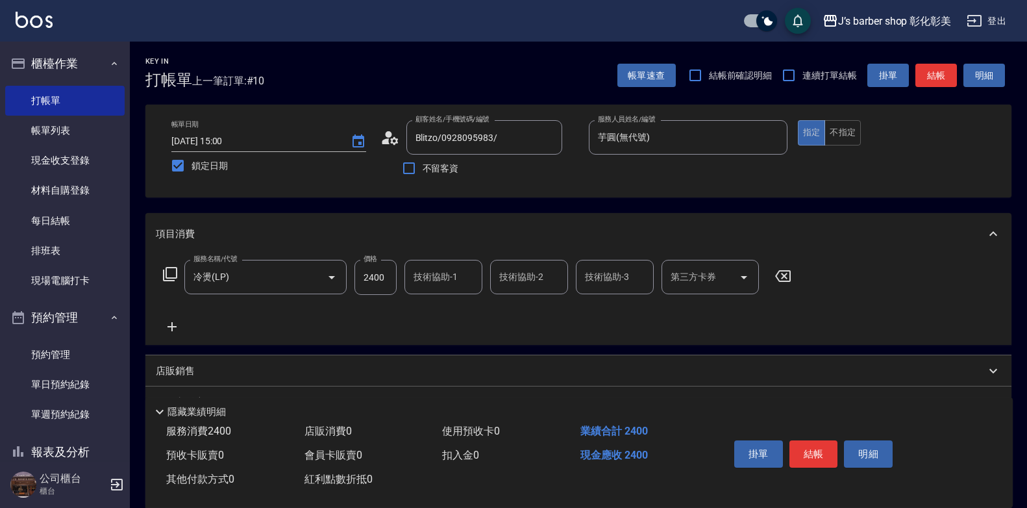
click at [368, 281] on input "2400" at bounding box center [376, 277] width 42 height 35
type input "2000"
click at [816, 455] on button "結帳" at bounding box center [814, 453] width 49 height 27
